Goal: Communication & Community: Ask a question

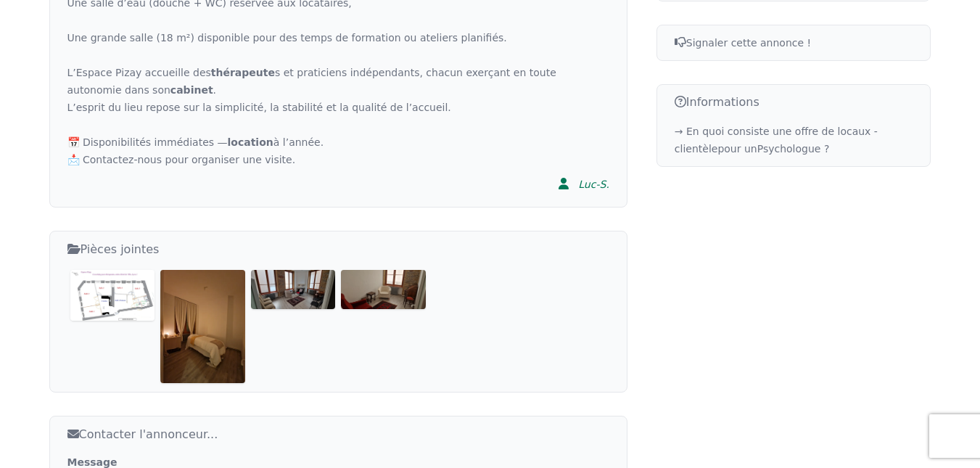
scroll to position [822, 0]
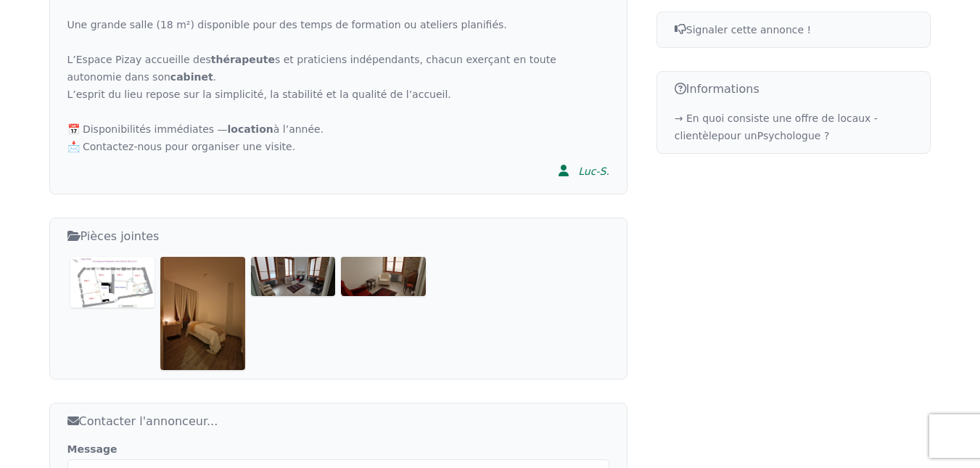
click at [185, 280] on img at bounding box center [202, 313] width 85 height 112
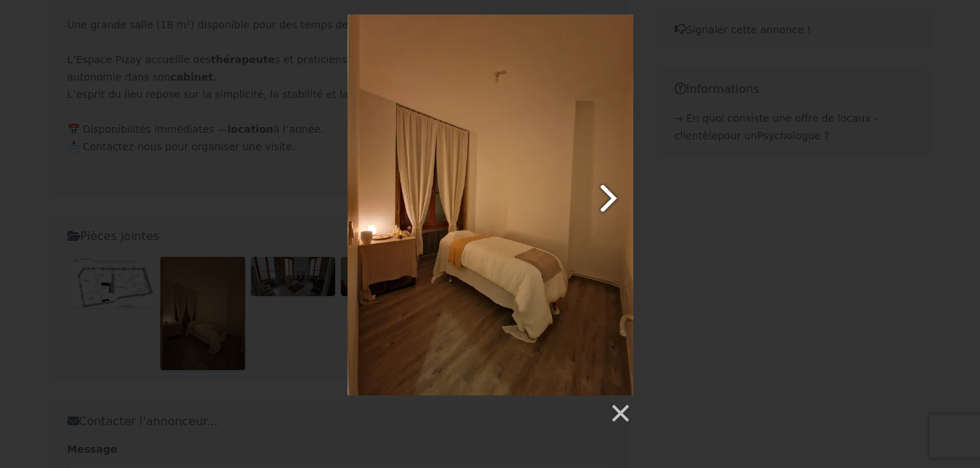
click at [613, 207] on link at bounding box center [541, 205] width 183 height 381
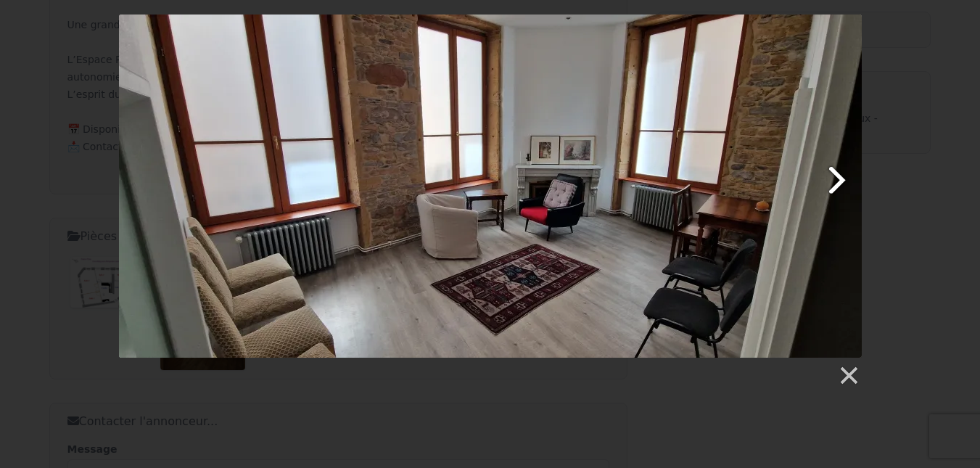
click at [820, 170] on link at bounding box center [623, 186] width 475 height 343
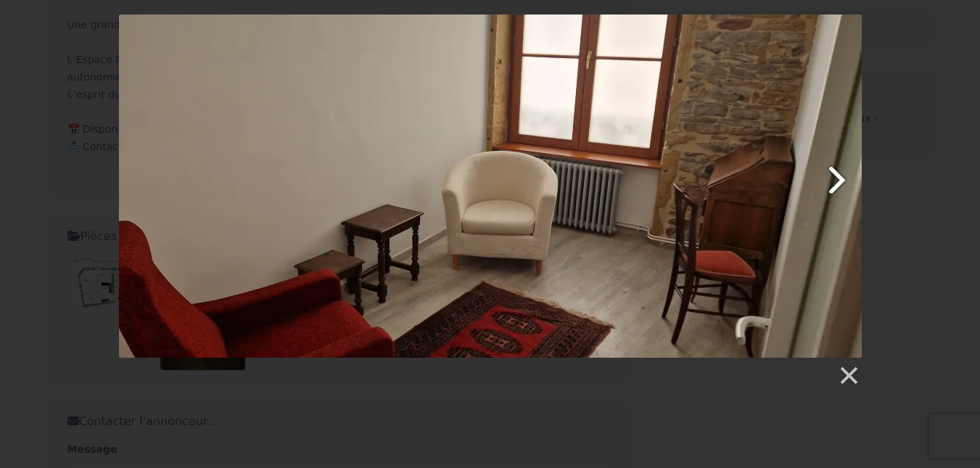
click at [820, 170] on link at bounding box center [623, 186] width 475 height 343
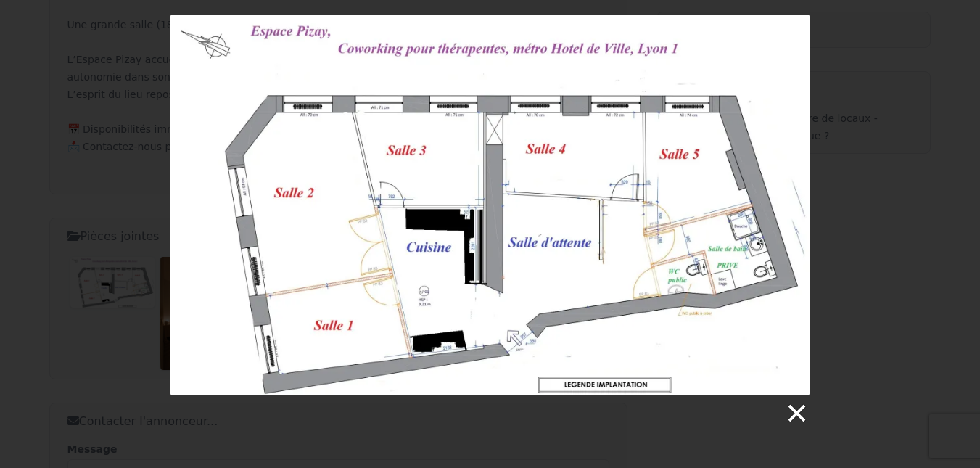
click at [786, 405] on link at bounding box center [796, 413] width 22 height 22
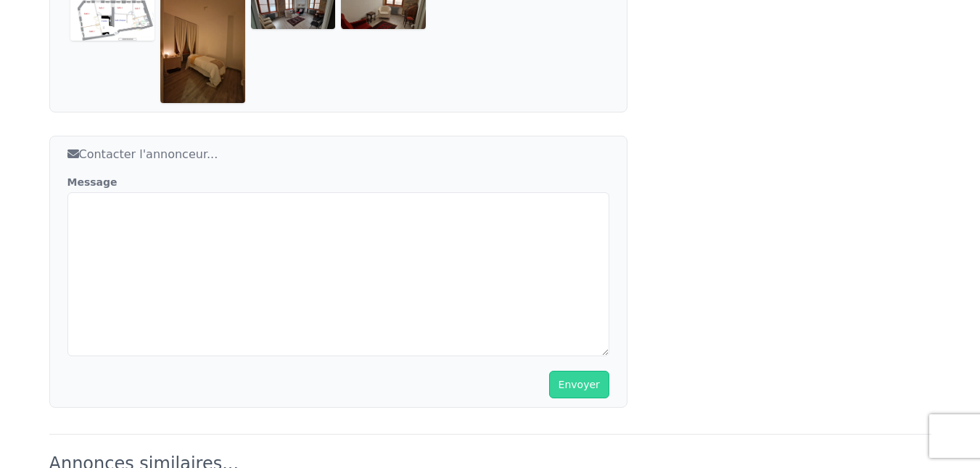
scroll to position [1075, 0]
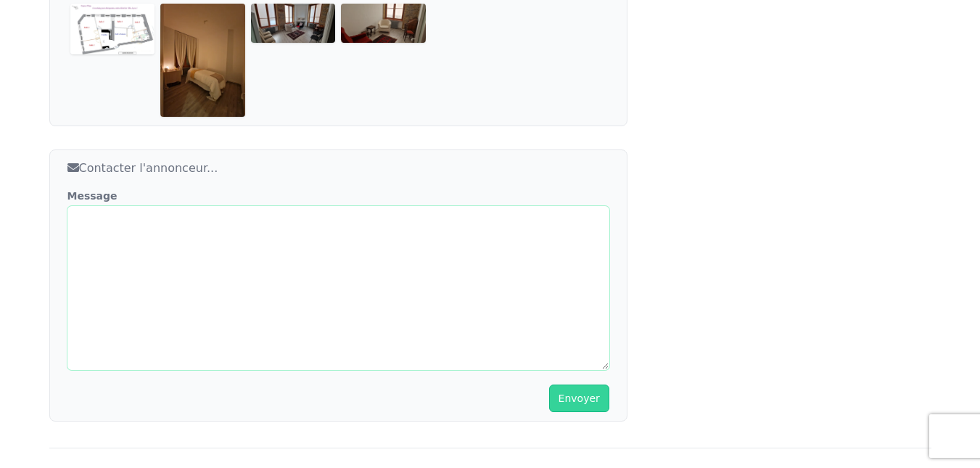
click at [431, 262] on textarea "Message" at bounding box center [338, 288] width 542 height 164
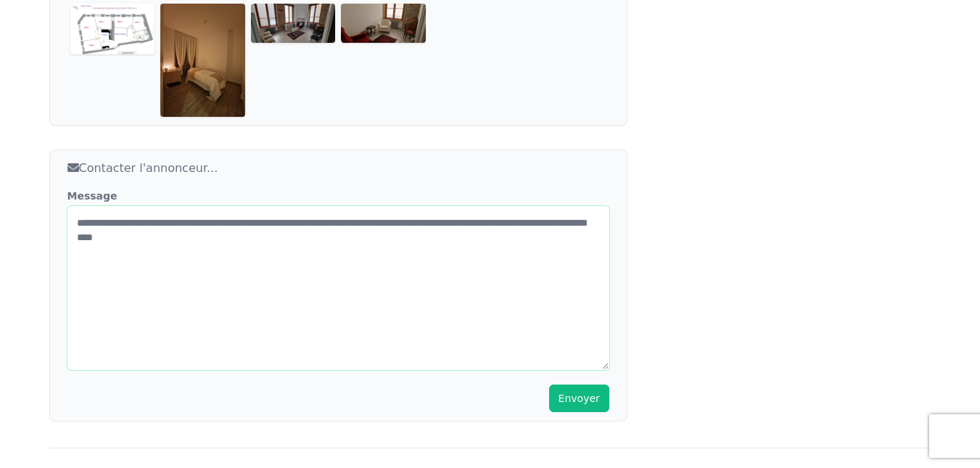
type textarea "**********"
click at [594, 384] on button "Envoyer" at bounding box center [579, 398] width 60 height 28
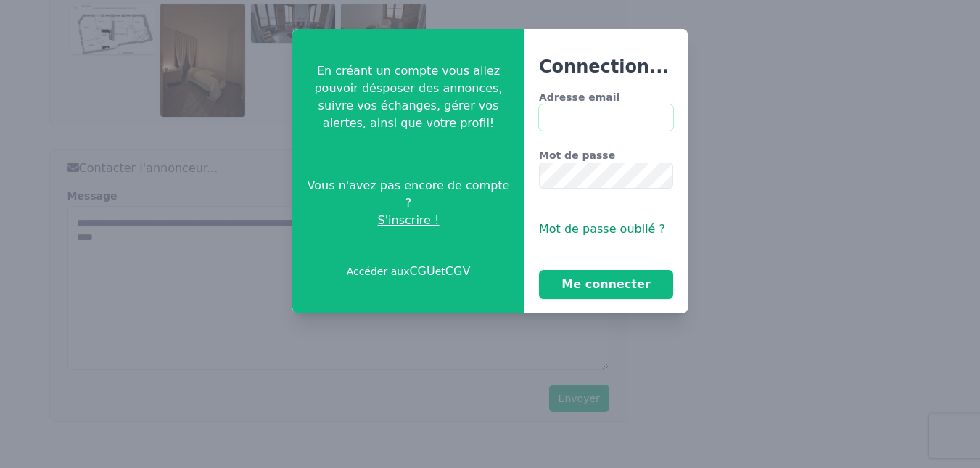
type input "**********"
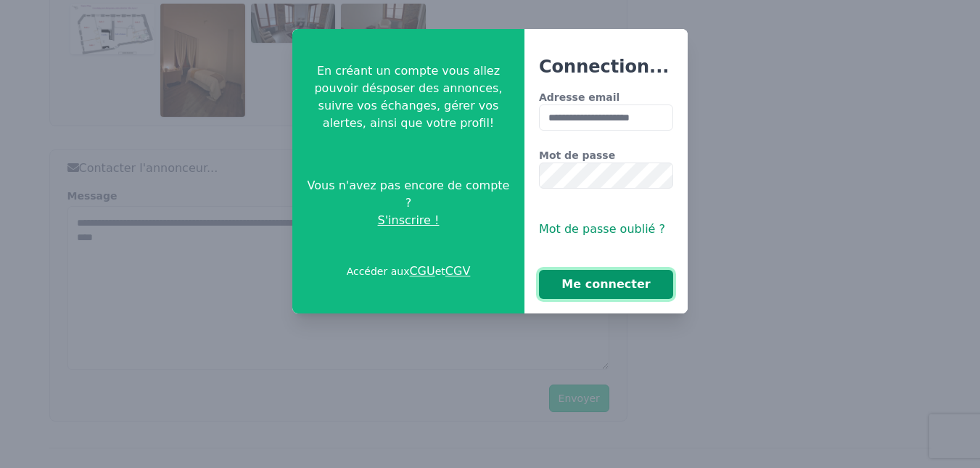
click at [590, 286] on button "Me connecter" at bounding box center [606, 284] width 134 height 29
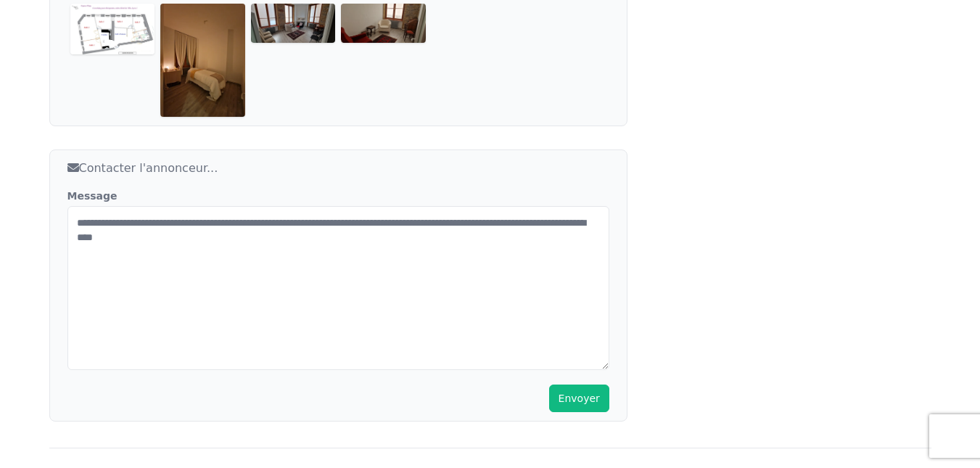
click at [573, 384] on button "Envoyer" at bounding box center [579, 398] width 60 height 28
